Goal: Task Accomplishment & Management: Manage account settings

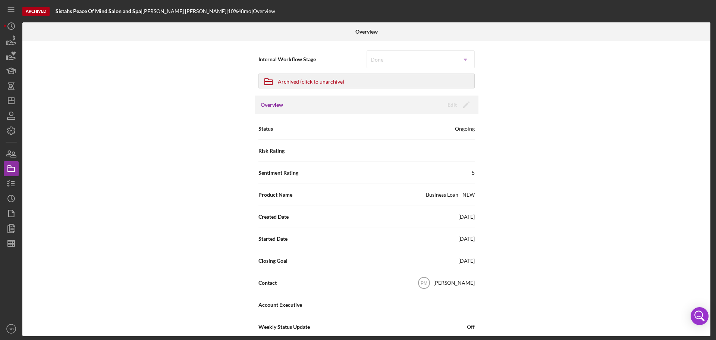
click at [57, 113] on div "Internal Workflow Stage Done Icon/Dropdown Arrow Icon/Archived Archived (click …" at bounding box center [366, 188] width 689 height 295
click at [13, 46] on icon "button" at bounding box center [11, 41] width 19 height 19
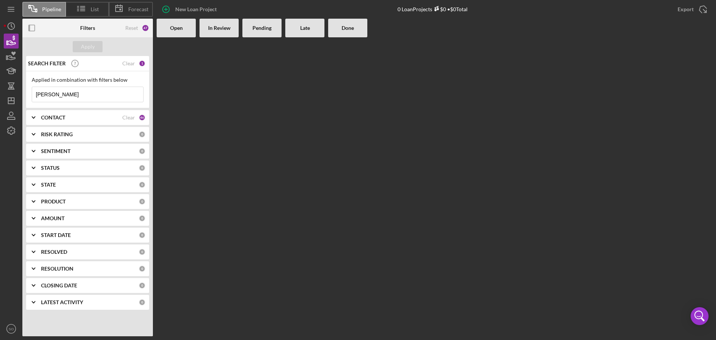
drag, startPoint x: 82, startPoint y: 94, endPoint x: 27, endPoint y: 94, distance: 54.9
click at [27, 94] on div "Applied in combination with filters below [PERSON_NAME] Icon/Menu Close" at bounding box center [87, 89] width 123 height 37
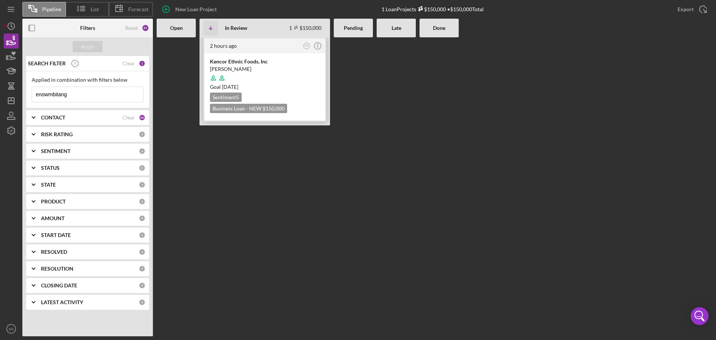
type input "enowmbitang"
click at [311, 98] on div "Sentiment 5 Business Loan - NEW $150,000 $150,000" at bounding box center [265, 103] width 110 height 21
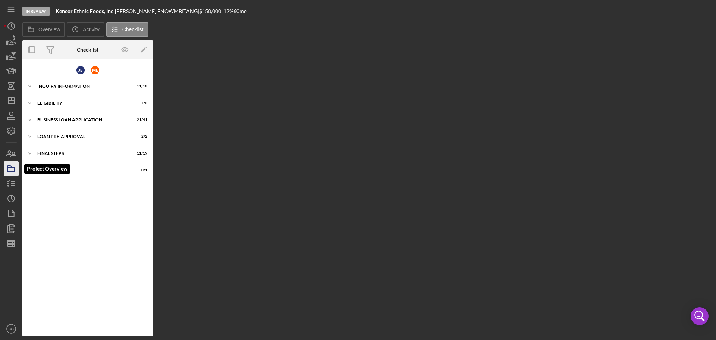
click at [11, 168] on icon "button" at bounding box center [11, 168] width 19 height 19
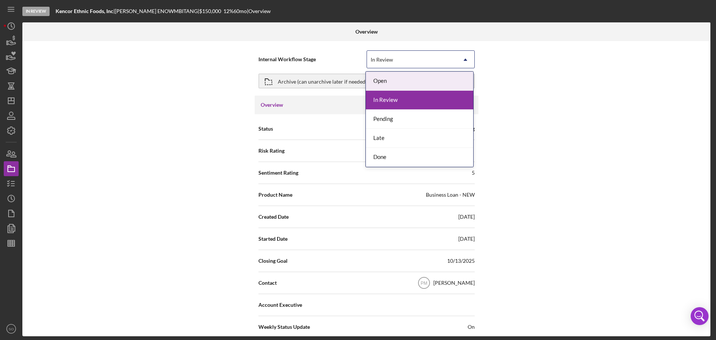
click at [465, 62] on icon "Icon/Dropdown Arrow" at bounding box center [466, 60] width 18 height 18
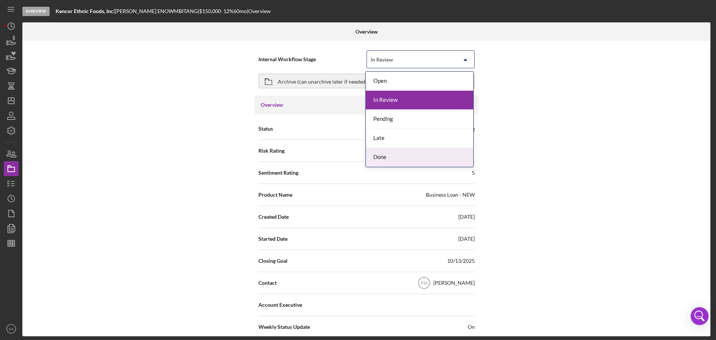
click at [379, 156] on div "Done" at bounding box center [419, 157] width 107 height 19
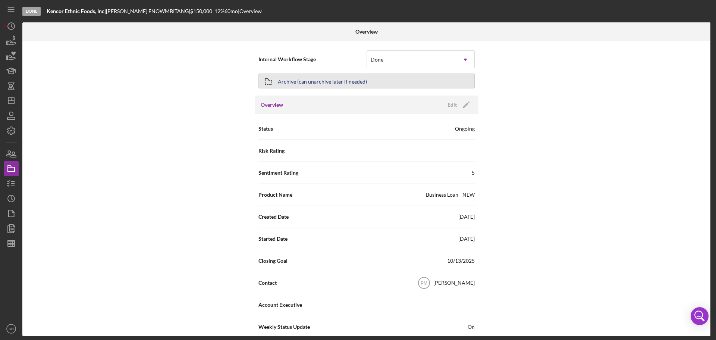
click at [312, 83] on div "Archive (can unarchive later if needed)" at bounding box center [322, 80] width 89 height 13
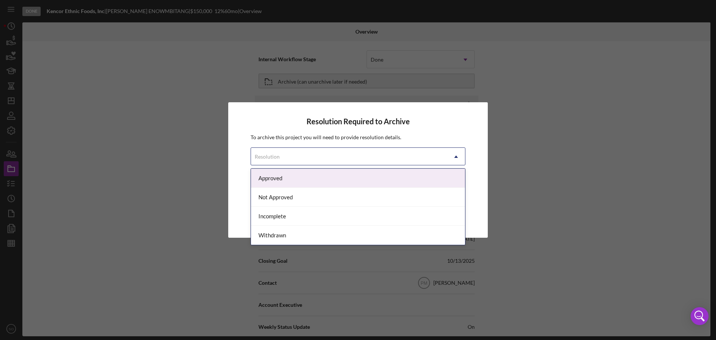
click at [458, 155] on icon "Icon/Dropdown Arrow" at bounding box center [456, 157] width 18 height 18
click at [303, 180] on div "Approved" at bounding box center [358, 178] width 214 height 19
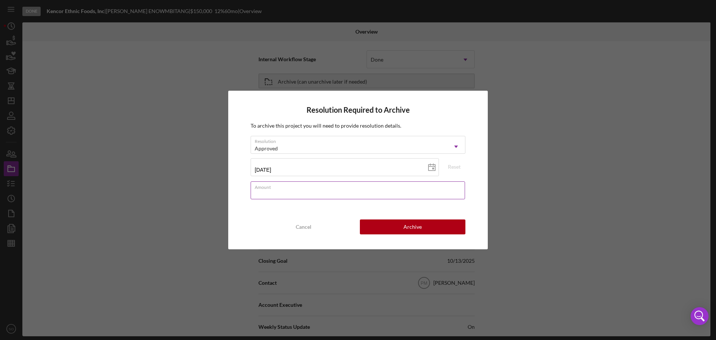
click at [321, 188] on div "Amount" at bounding box center [358, 190] width 215 height 19
type input "$0"
click at [399, 237] on div "Resolution Required to Archive To archive this project you will need to provide…" at bounding box center [358, 170] width 260 height 159
click at [399, 231] on button "Archive" at bounding box center [413, 226] width 106 height 15
